Goal: Information Seeking & Learning: Find specific fact

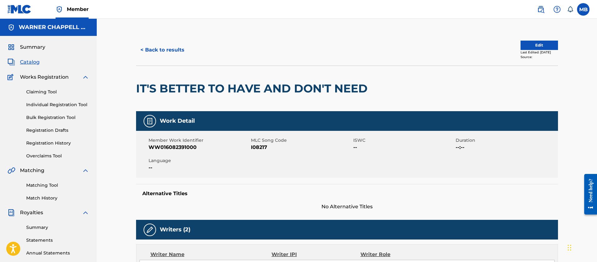
click at [170, 56] on button "< Back to results" at bounding box center [162, 50] width 53 height 16
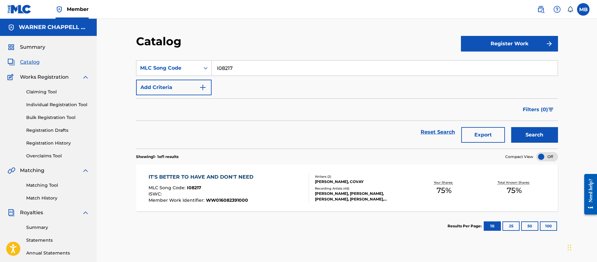
drag, startPoint x: 235, startPoint y: 70, endPoint x: 113, endPoint y: 51, distance: 123.8
click at [121, 56] on div "Catalog Register Work SearchWithCriteriaecdaca5a-3761-46be-8b58-c898f9760452 ML…" at bounding box center [347, 188] width 500 height 338
paste input "T40920"
click at [511, 127] on button "Search" at bounding box center [534, 135] width 47 height 16
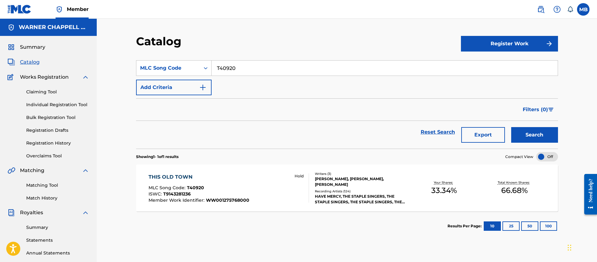
drag, startPoint x: 246, startPoint y: 64, endPoint x: 142, endPoint y: 49, distance: 104.7
click at [147, 55] on section "SearchWithCriteriaecdaca5a-3761-46be-8b58-c898f9760452 MLC Song Code T40920 Add…" at bounding box center [347, 101] width 422 height 96
paste input "DB5QJR"
click at [511, 127] on button "Search" at bounding box center [534, 135] width 47 height 16
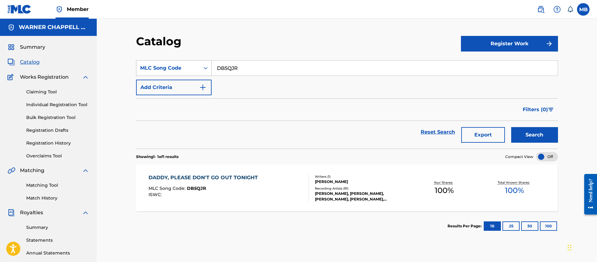
drag, startPoint x: 241, startPoint y: 67, endPoint x: 207, endPoint y: 61, distance: 35.2
click at [210, 62] on div "SearchWithCriteriaecdaca5a-3761-46be-8b58-c898f9760452 MLC Song Code DB5QJR" at bounding box center [347, 68] width 422 height 16
paste input "KE4PZL"
type input "KE4PZL"
click at [511, 127] on button "Search" at bounding box center [534, 135] width 47 height 16
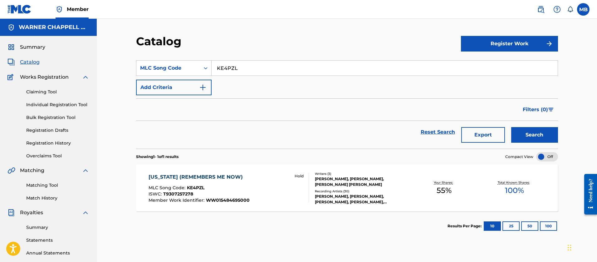
click at [198, 174] on div "[US_STATE] (REMEMBERS ME NOW)" at bounding box center [198, 176] width 101 height 7
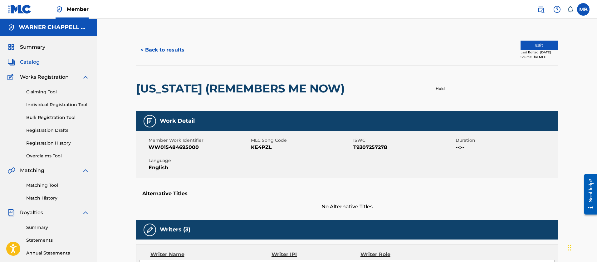
click at [146, 44] on button "< Back to results" at bounding box center [162, 50] width 53 height 16
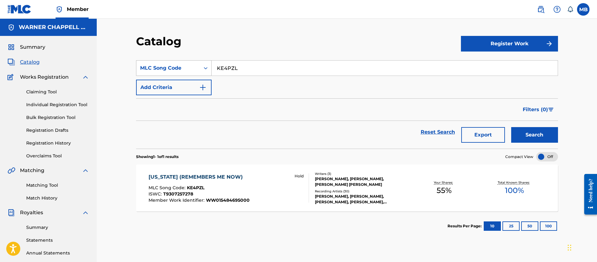
drag, startPoint x: 243, startPoint y: 67, endPoint x: 171, endPoint y: 62, distance: 72.5
click at [177, 64] on div "SearchWithCriteriaecdaca5a-3761-46be-8b58-c898f9760452 MLC Song Code KE4PZL" at bounding box center [347, 68] width 422 height 16
paste input "TA009Y"
type input "TA009Y"
click at [511, 127] on button "Search" at bounding box center [534, 135] width 47 height 16
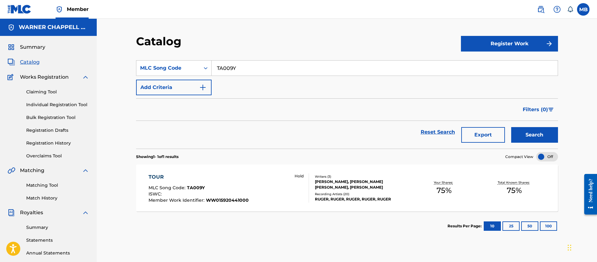
click at [277, 198] on div "TOUR MLC Song Code : TA009Y ISWC : Member Work Identifier : WW015920441000 Hold" at bounding box center [228, 187] width 160 height 29
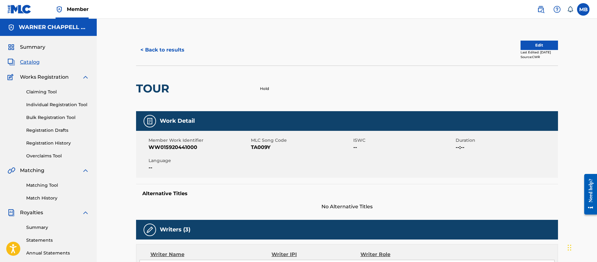
click at [165, 146] on span "WW015920441000" at bounding box center [198, 147] width 101 height 7
copy span "WW015920441000"
click at [181, 51] on button "< Back to results" at bounding box center [162, 50] width 53 height 16
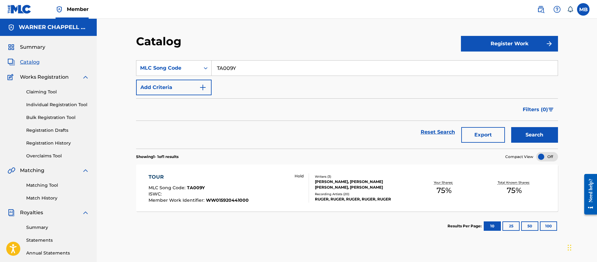
drag, startPoint x: 253, startPoint y: 72, endPoint x: 115, endPoint y: 59, distance: 138.9
click at [118, 60] on div "Catalog Register Work SearchWithCriteriaecdaca5a-3761-46be-8b58-c898f9760452 ML…" at bounding box center [347, 188] width 500 height 338
click at [511, 127] on button "Search" at bounding box center [534, 135] width 47 height 16
click at [288, 191] on div "TOUR MLC Song Code : TA009Y ISWC : Member Work Identifier : WW015920441000 Hold" at bounding box center [228, 187] width 160 height 29
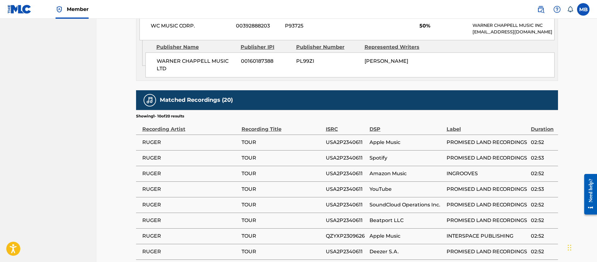
scroll to position [468, 0]
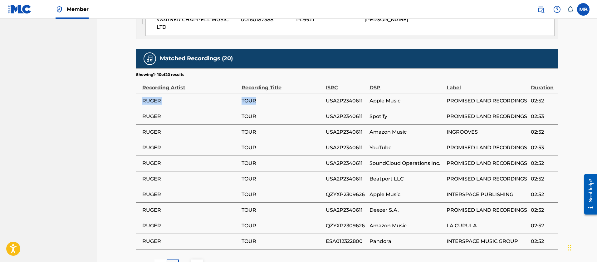
drag, startPoint x: 259, startPoint y: 114, endPoint x: 139, endPoint y: 114, distance: 119.8
click at [139, 109] on tr "RUGER TOUR USA2P2340611 Apple Music PROMISED LAND RECORDINGS 02:52" at bounding box center [347, 101] width 422 height 16
copy tr "RUGER TOUR"
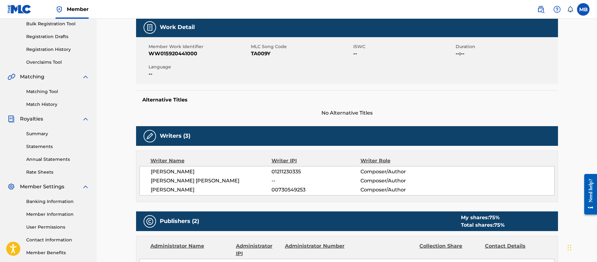
scroll to position [0, 0]
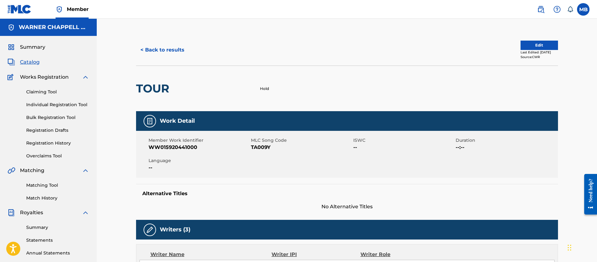
click at [171, 49] on button "< Back to results" at bounding box center [162, 50] width 53 height 16
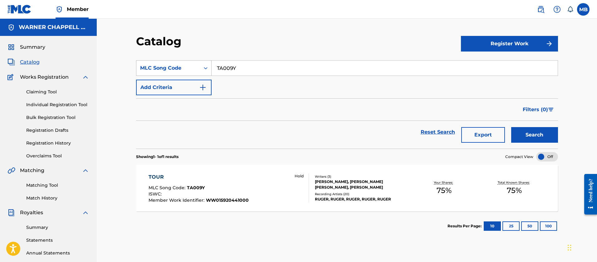
drag, startPoint x: 238, startPoint y: 72, endPoint x: 167, endPoint y: 67, distance: 71.6
click at [172, 69] on div "SearchWithCriteriaecdaca5a-3761-46be-8b58-c898f9760452 MLC Song Code TA009Y" at bounding box center [347, 68] width 422 height 16
paste input "SA4E3M"
click at [511, 127] on button "Search" at bounding box center [534, 135] width 47 height 16
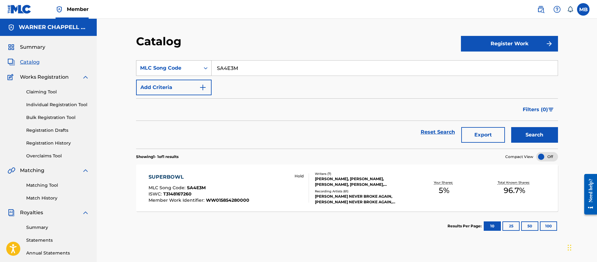
drag, startPoint x: 248, startPoint y: 71, endPoint x: 143, endPoint y: 61, distance: 106.1
click at [147, 63] on div "SearchWithCriteriaecdaca5a-3761-46be-8b58-c898f9760452 MLC Song Code SA4E3M" at bounding box center [347, 68] width 422 height 16
paste input "CA2VTI"
type input "CA2VTI"
click at [511, 127] on button "Search" at bounding box center [534, 135] width 47 height 16
